Goal: Task Accomplishment & Management: Use online tool/utility

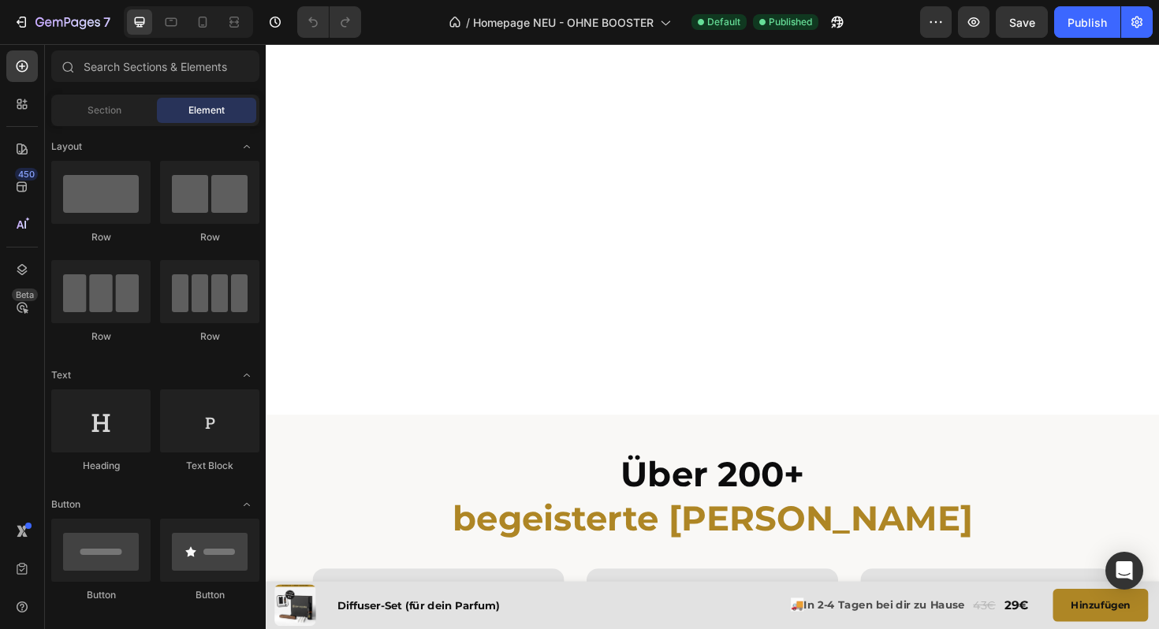
scroll to position [3059, 0]
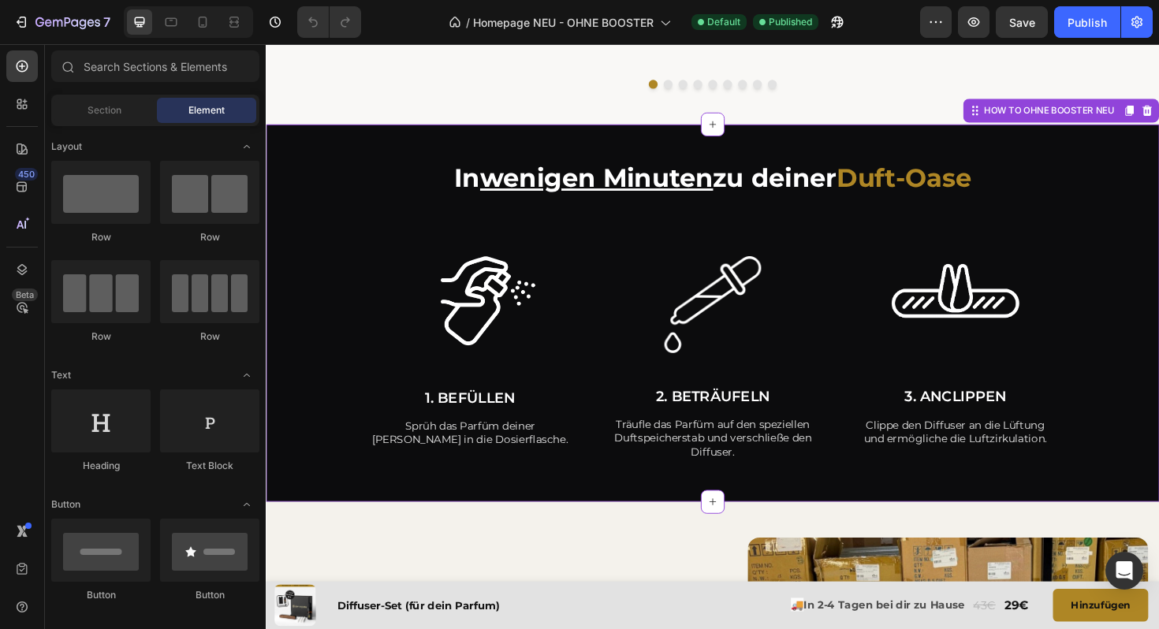
click at [730, 475] on p "Träufle das Parfüm auf den speziellen Duftspeicherstab und verschließe den Diff…" at bounding box center [739, 461] width 210 height 43
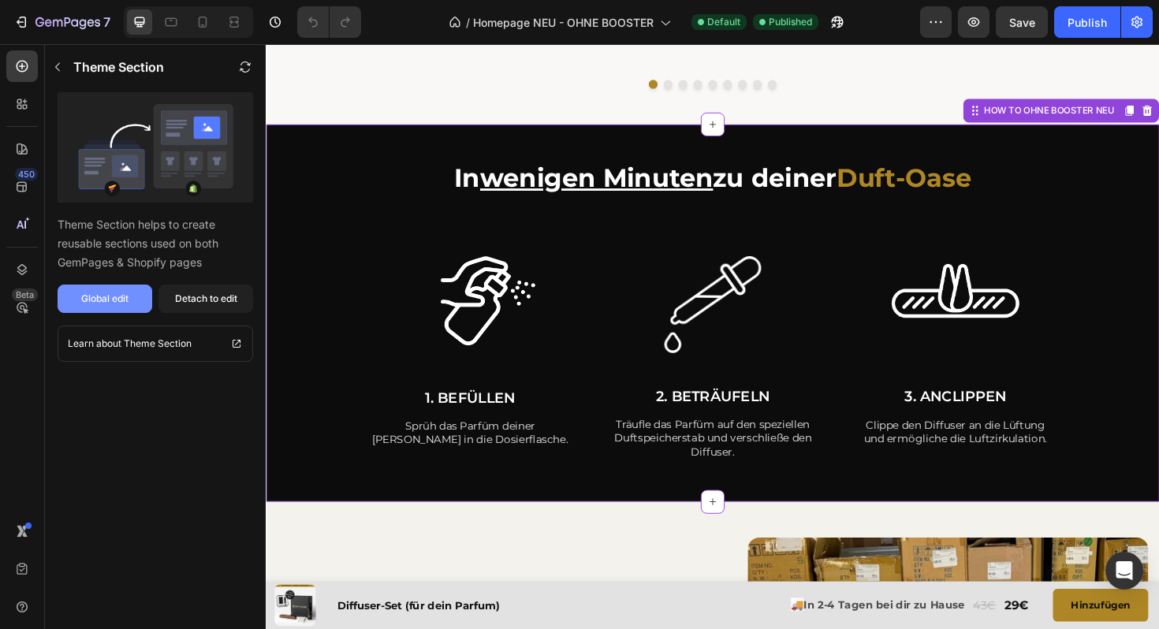
click at [120, 304] on div "Global edit" at bounding box center [104, 299] width 47 height 14
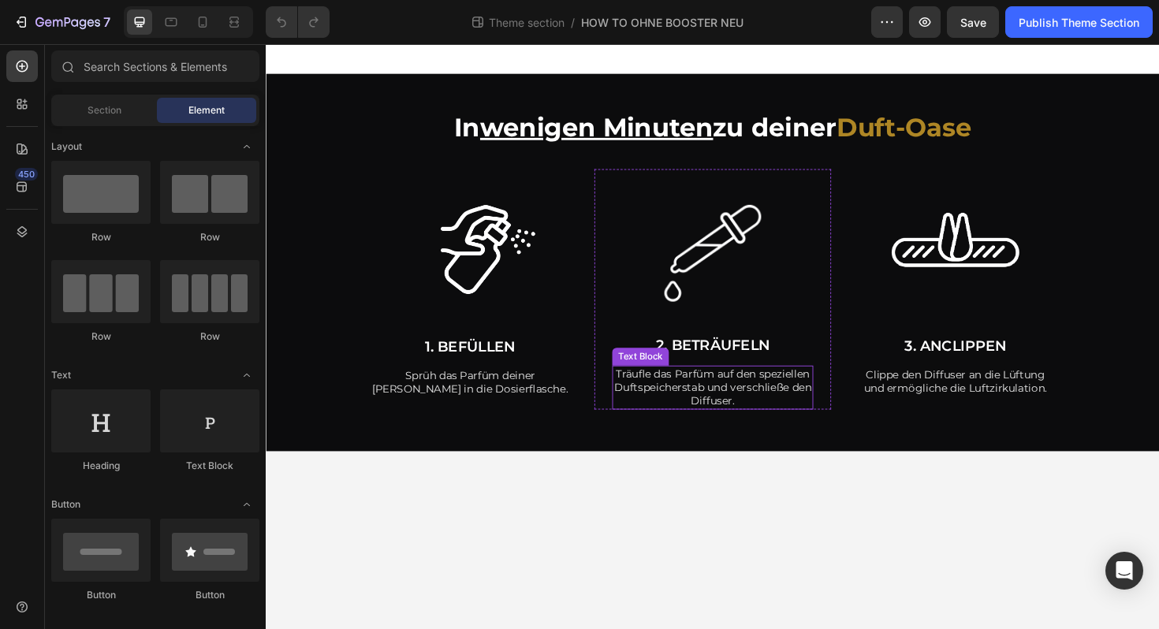
click at [794, 408] on p "Träufle das Parfüm auf den speziellen Duftspeicherstab und verschließe den Diff…" at bounding box center [739, 407] width 210 height 43
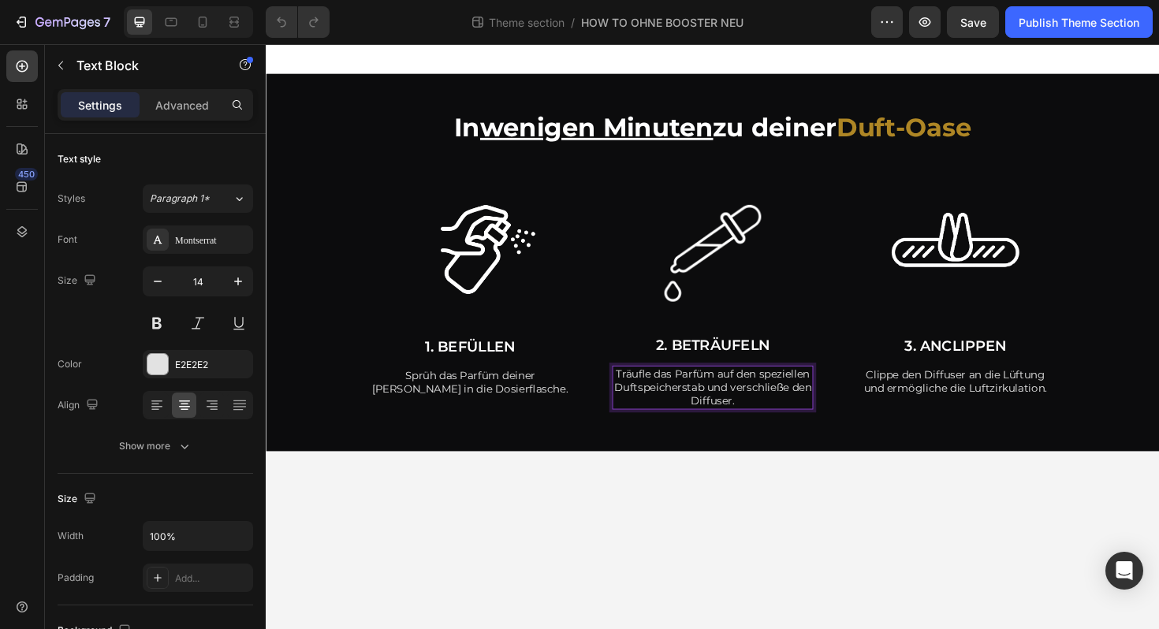
click at [681, 412] on p "Träufle das Parfüm auf den speziellen Duftspeicherstab und verschließe den Diff…" at bounding box center [739, 407] width 210 height 43
click at [674, 409] on p "Träufle das Parfüm auf den speziellen Duftspeicherstab und verschließe den Diff…" at bounding box center [739, 407] width 210 height 43
click at [201, 28] on icon at bounding box center [203, 22] width 16 height 16
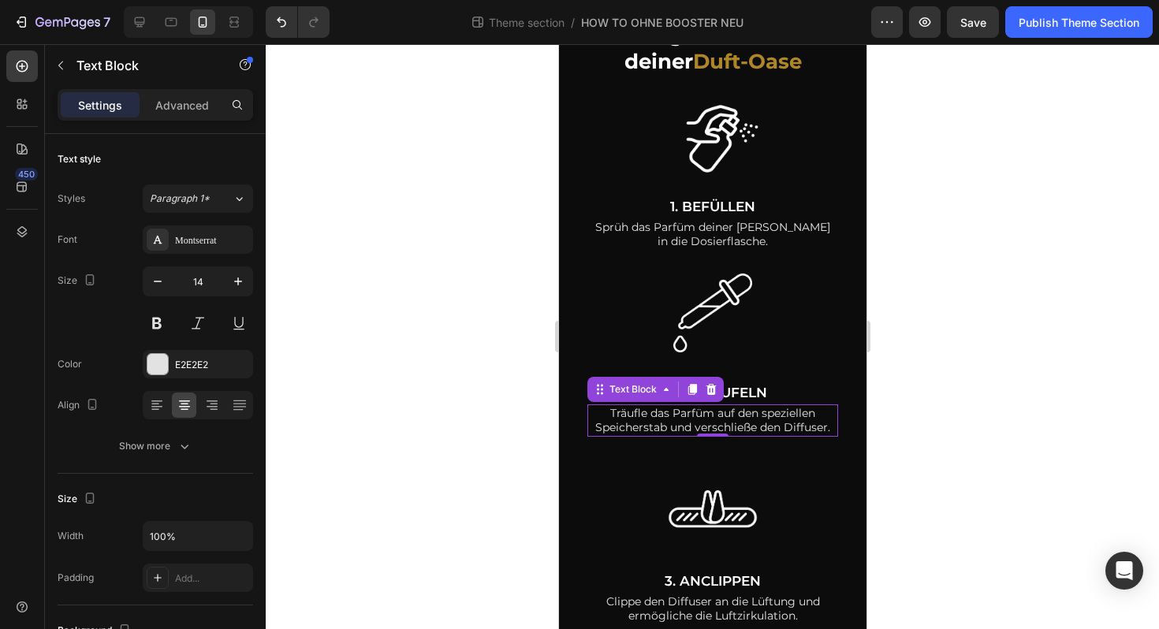
scroll to position [87, 0]
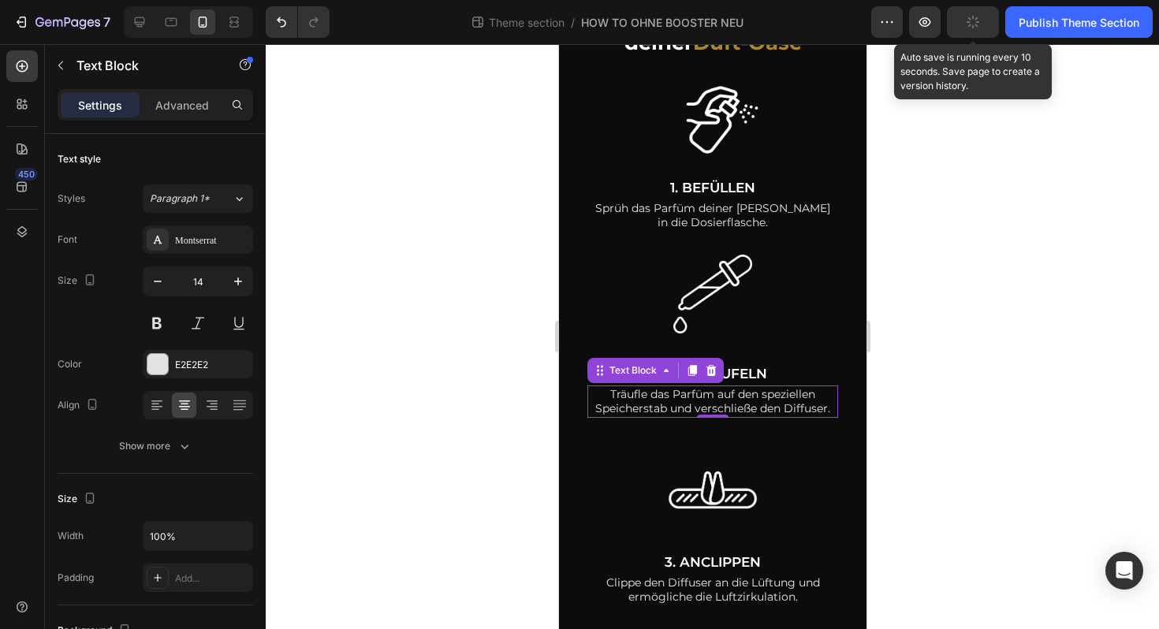
click at [964, 32] on button "button" at bounding box center [973, 22] width 52 height 32
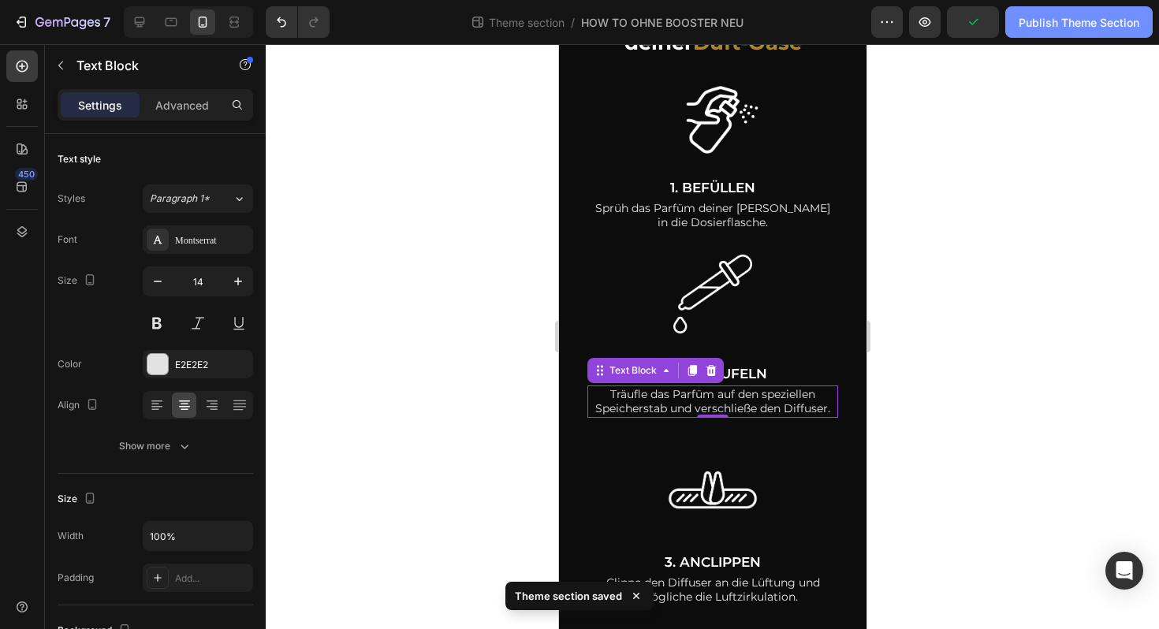
click at [1042, 32] on button "Publish Theme Section" at bounding box center [1078, 22] width 147 height 32
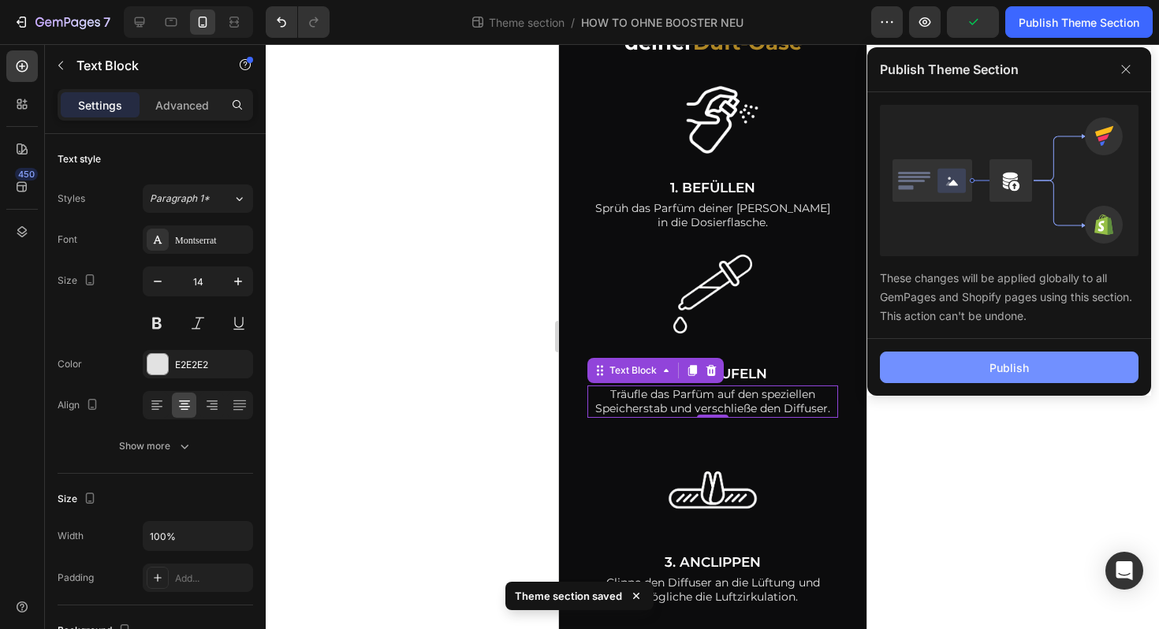
click at [977, 374] on button "Publish" at bounding box center [1009, 368] width 259 height 32
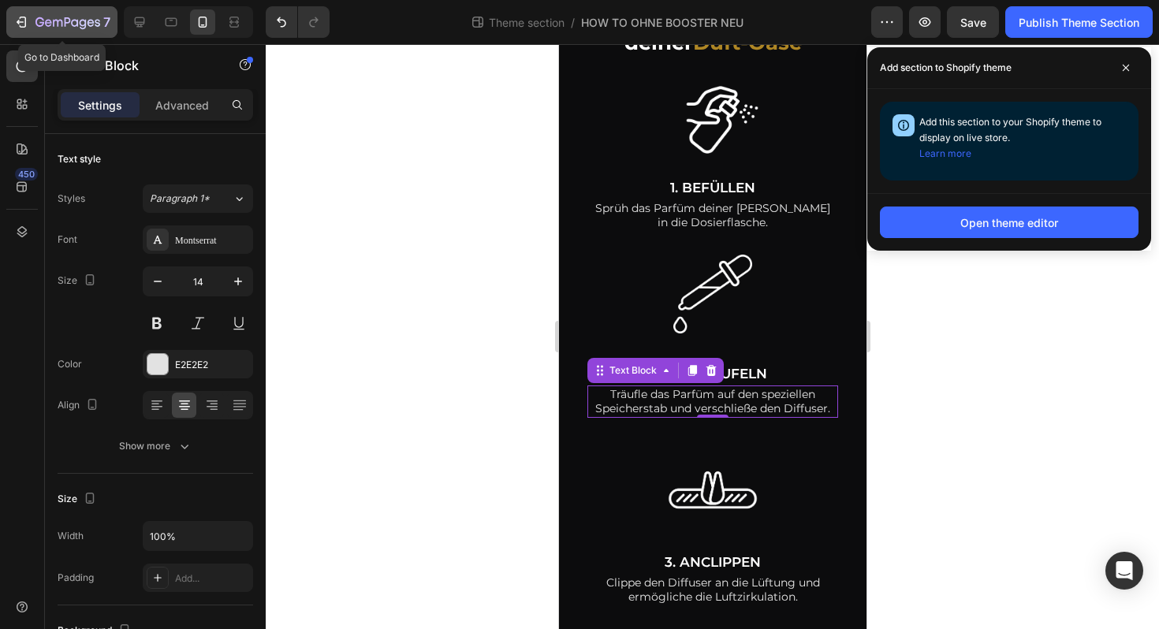
click at [32, 22] on div "7" at bounding box center [61, 22] width 97 height 19
